Goal: Task Accomplishment & Management: Use online tool/utility

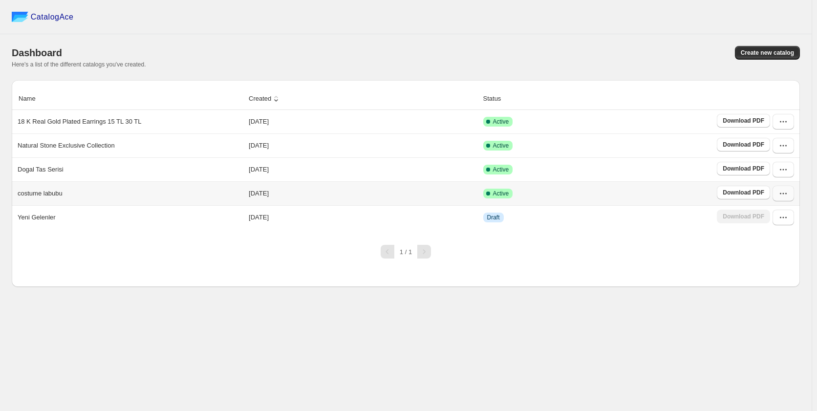
click at [785, 194] on icon "button" at bounding box center [783, 194] width 10 height 10
click at [774, 311] on span "Delete" at bounding box center [766, 314] width 19 height 7
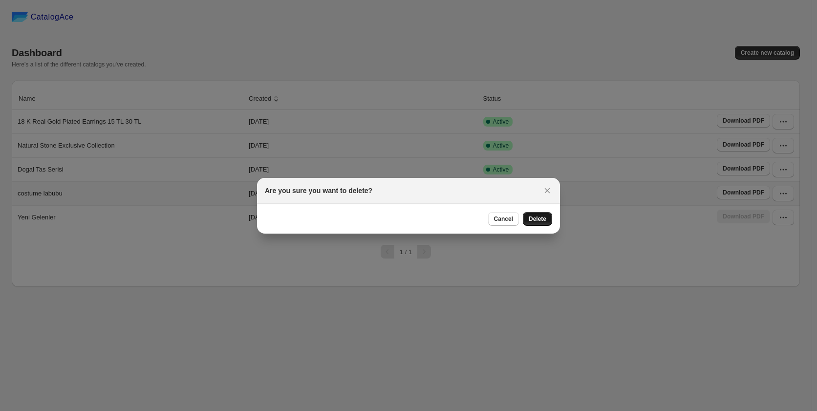
click at [538, 219] on span "Delete" at bounding box center [538, 219] width 18 height 8
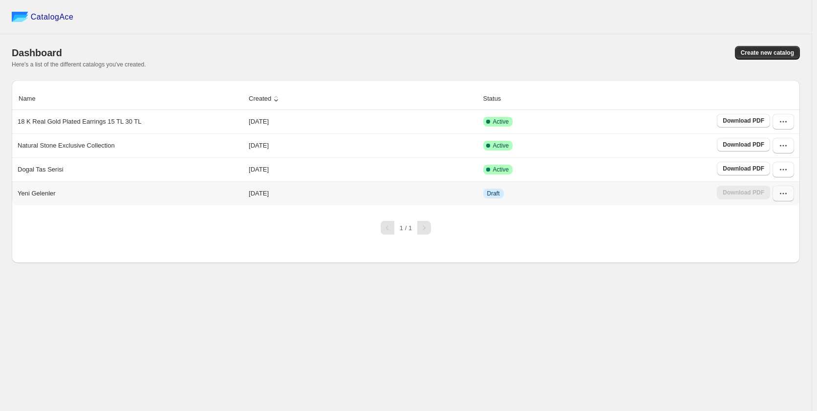
click at [782, 195] on icon "button" at bounding box center [783, 194] width 10 height 10
click at [771, 311] on span "Delete" at bounding box center [766, 314] width 19 height 7
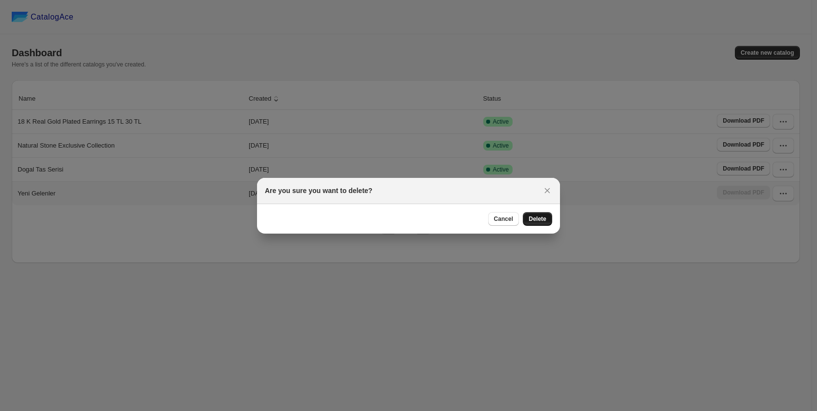
click at [543, 223] on button "Delete" at bounding box center [537, 219] width 29 height 14
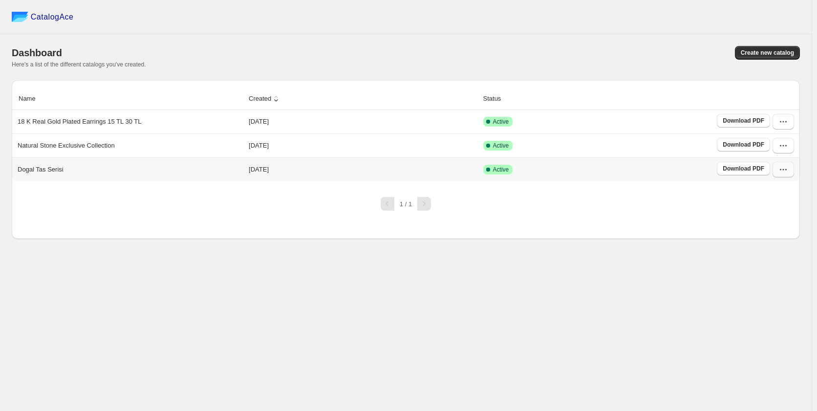
click at [783, 170] on icon "button" at bounding box center [783, 170] width 10 height 10
click at [771, 287] on span "Delete" at bounding box center [766, 290] width 19 height 7
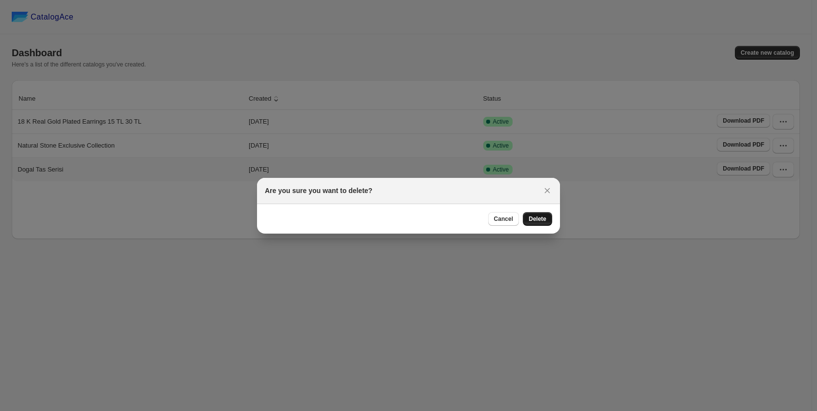
click at [538, 220] on span "Delete" at bounding box center [538, 219] width 18 height 8
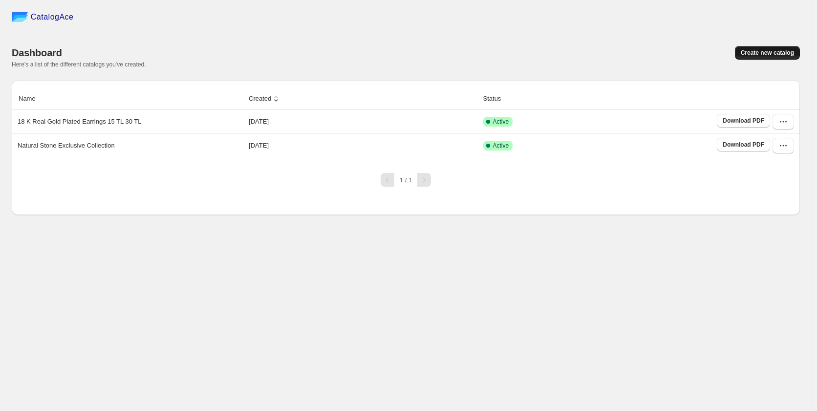
click at [769, 53] on span "Create new catalog" at bounding box center [767, 53] width 53 height 8
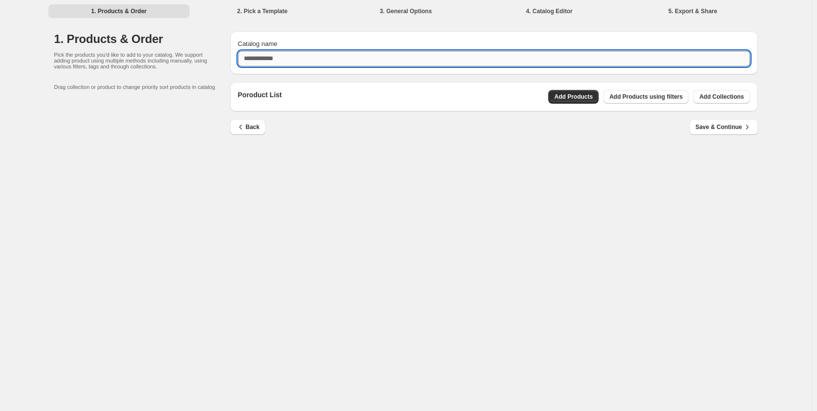
click at [314, 60] on input "Catalog name" at bounding box center [494, 59] width 512 height 16
click at [321, 59] on input "Catalog name" at bounding box center [494, 59] width 512 height 16
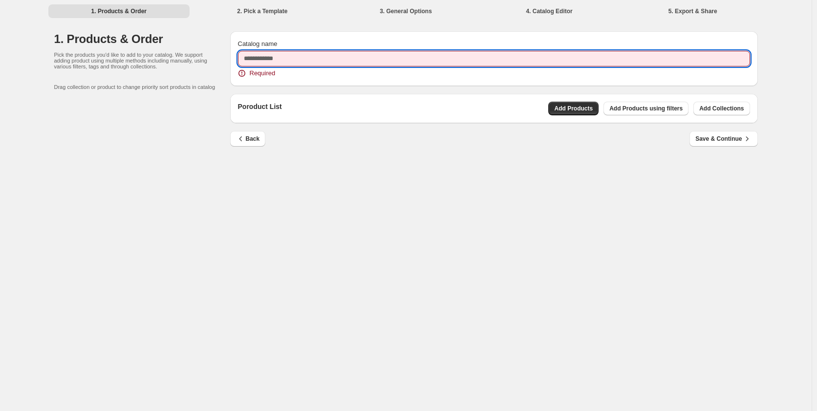
click at [276, 57] on input "Catalog name" at bounding box center [494, 59] width 512 height 16
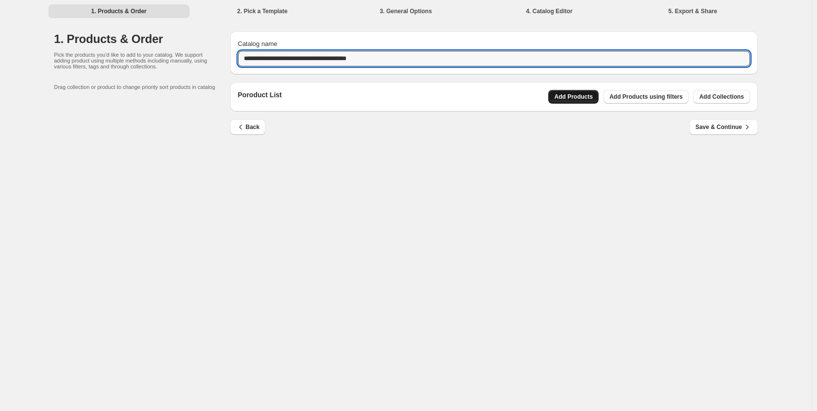
type input "**********"
click at [569, 101] on button "Add Products" at bounding box center [573, 97] width 50 height 14
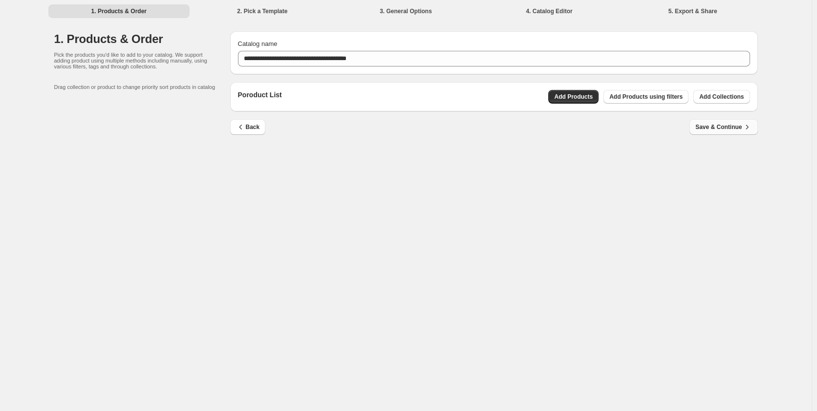
click at [721, 127] on span "Save & Continue" at bounding box center [723, 127] width 56 height 10
click at [584, 94] on span "Add Products" at bounding box center [573, 97] width 39 height 8
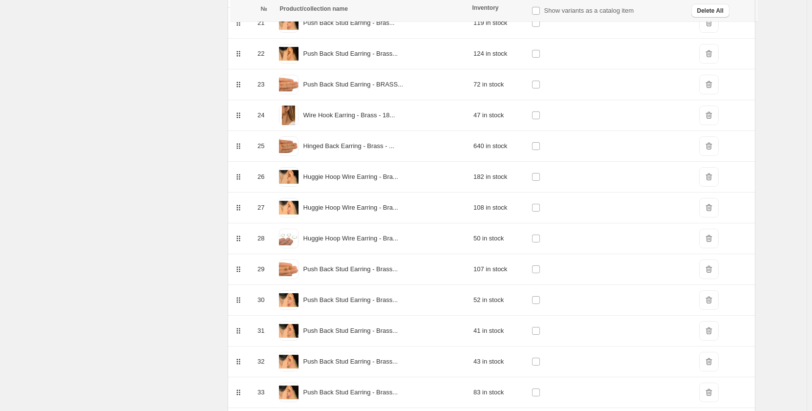
scroll to position [918, 0]
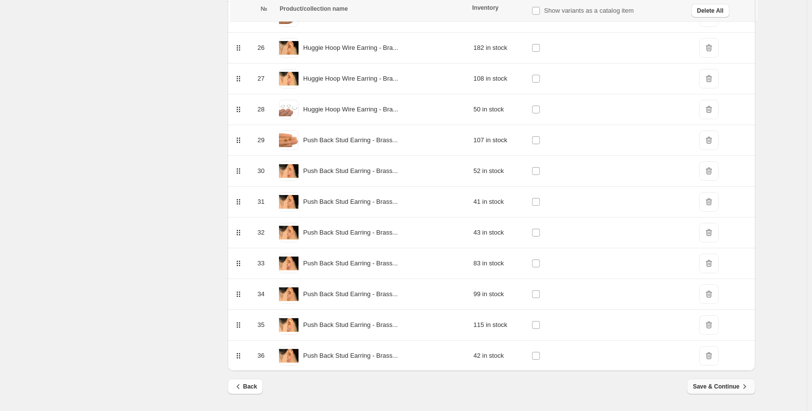
click at [728, 386] on span "Save & Continue" at bounding box center [721, 387] width 56 height 10
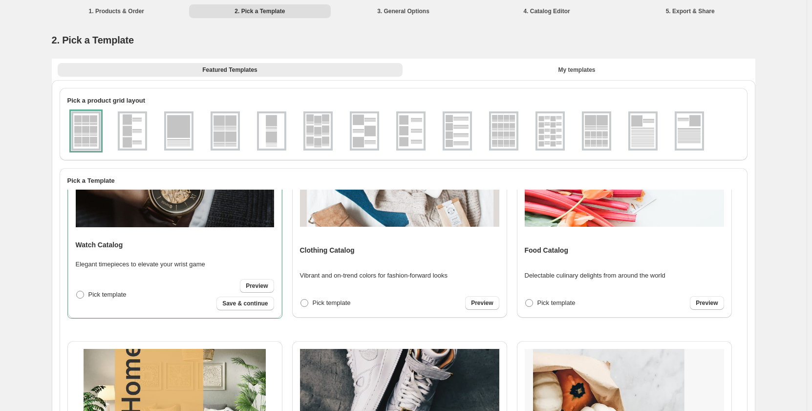
scroll to position [0, 0]
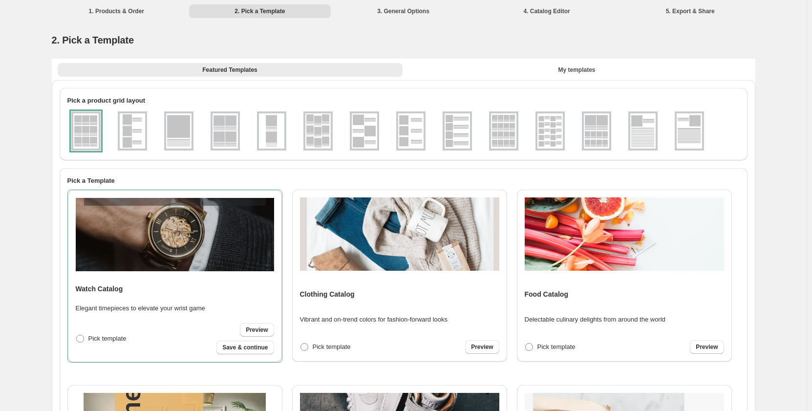
click at [117, 14] on li "1. Products & Order" at bounding box center [117, 11] width 142 height 14
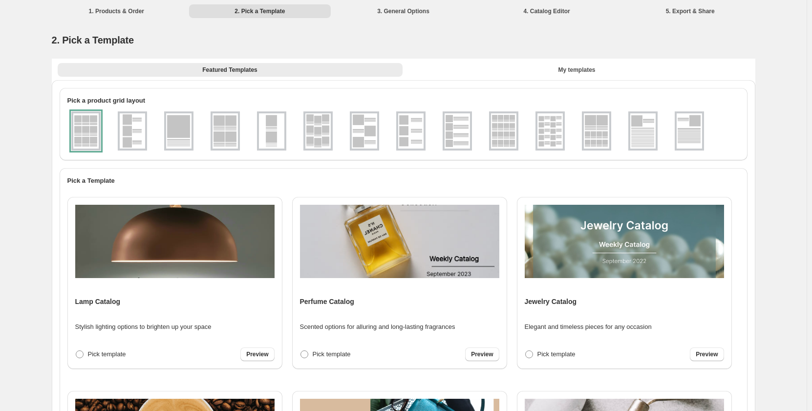
click at [610, 262] on img at bounding box center [624, 241] width 199 height 73
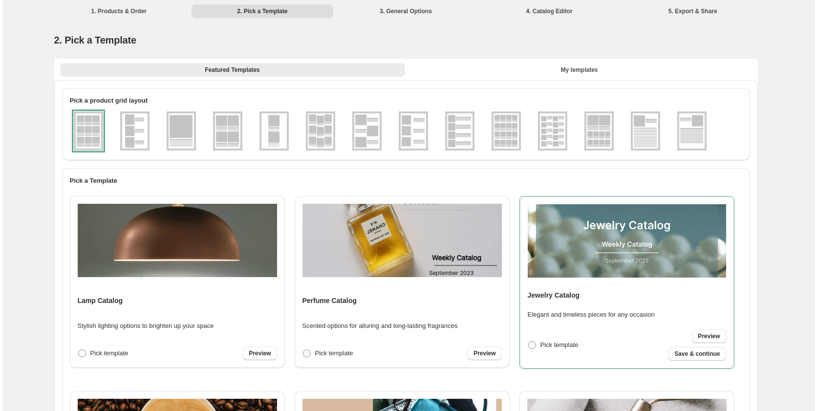
scroll to position [576, 0]
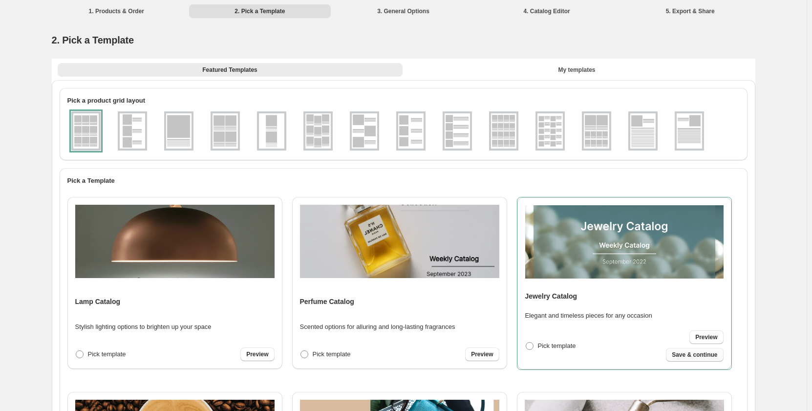
click at [692, 353] on span "Save & continue" at bounding box center [694, 355] width 45 height 8
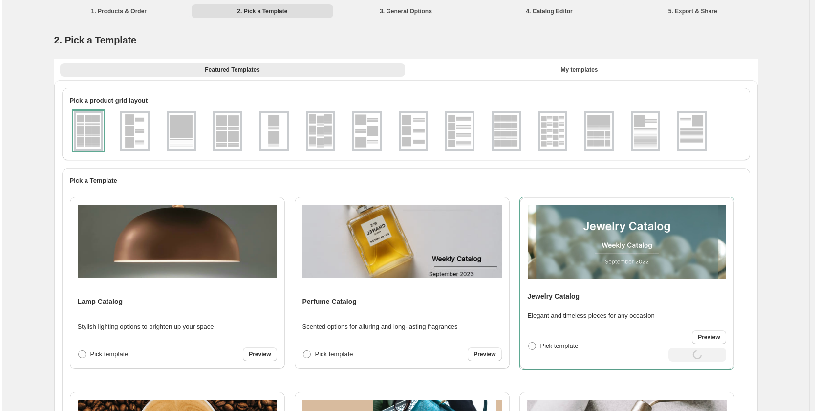
select select "**********"
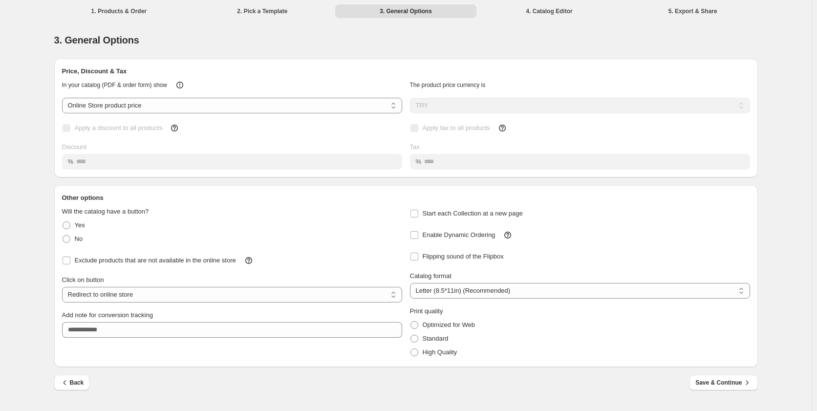
click at [720, 386] on span "Save & Continue" at bounding box center [723, 383] width 56 height 10
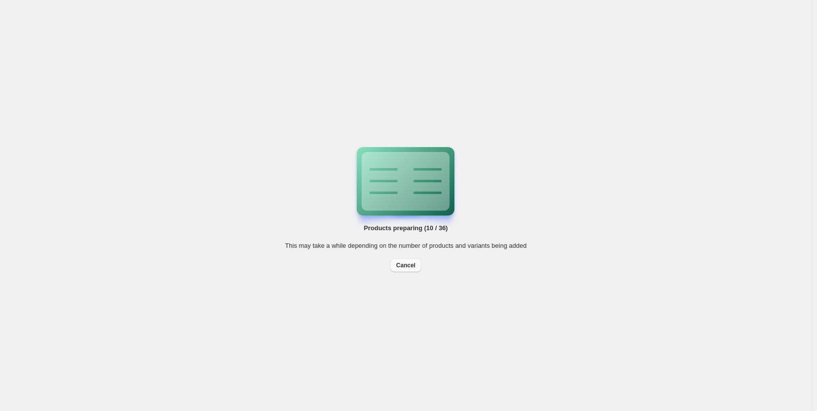
click at [405, 265] on span "Cancel" at bounding box center [405, 265] width 19 height 8
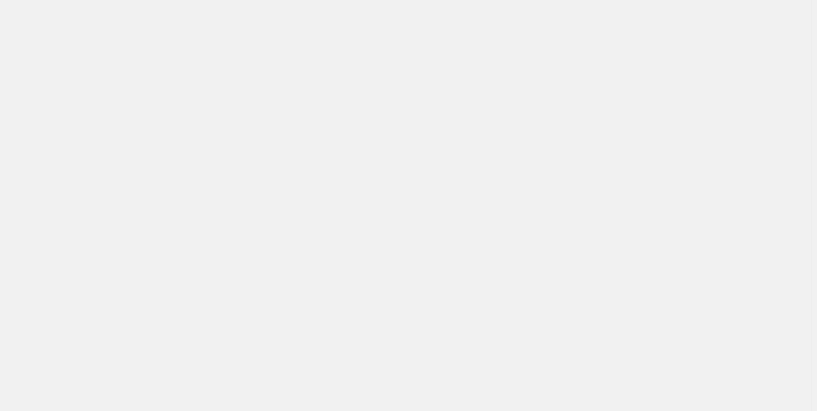
select select "**********"
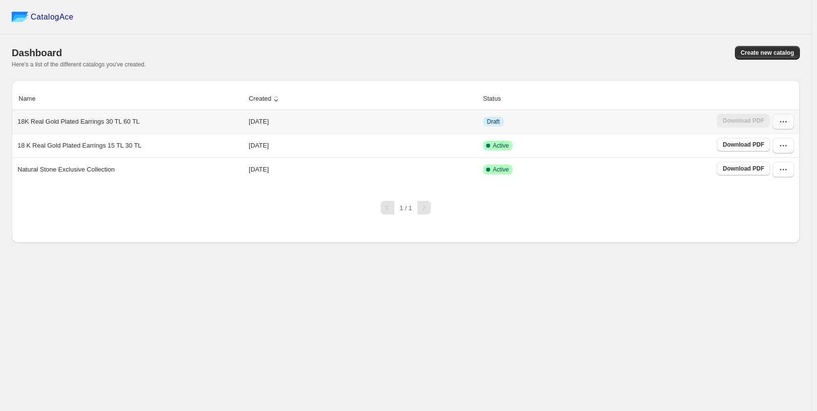
click at [785, 123] on icon "button" at bounding box center [783, 122] width 10 height 10
click at [769, 205] on span "Edit" at bounding box center [782, 210] width 50 height 10
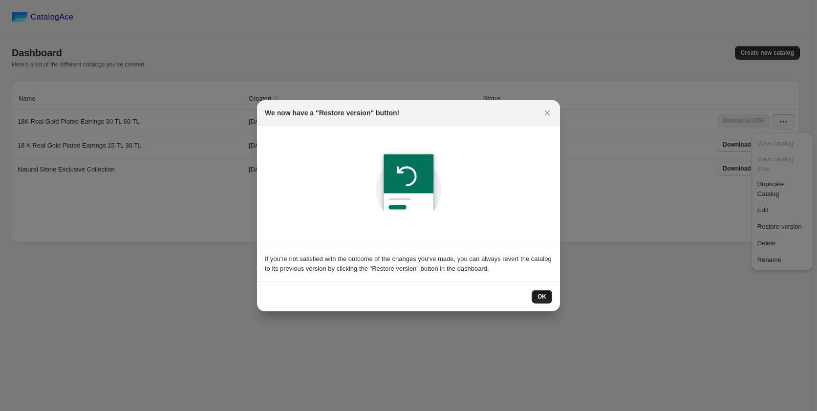
click at [548, 299] on button "OK" at bounding box center [542, 297] width 21 height 14
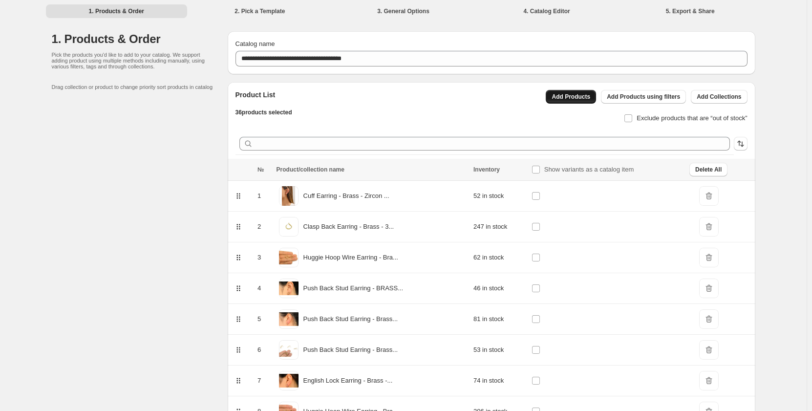
click at [578, 93] on button "Add Products" at bounding box center [571, 97] width 50 height 14
click at [345, 94] on div "Product List 36 products selected Add Products Add Products using filters Add C…" at bounding box center [488, 103] width 520 height 43
click at [580, 95] on span "Add Products" at bounding box center [571, 97] width 39 height 8
